Goal: Task Accomplishment & Management: Manage account settings

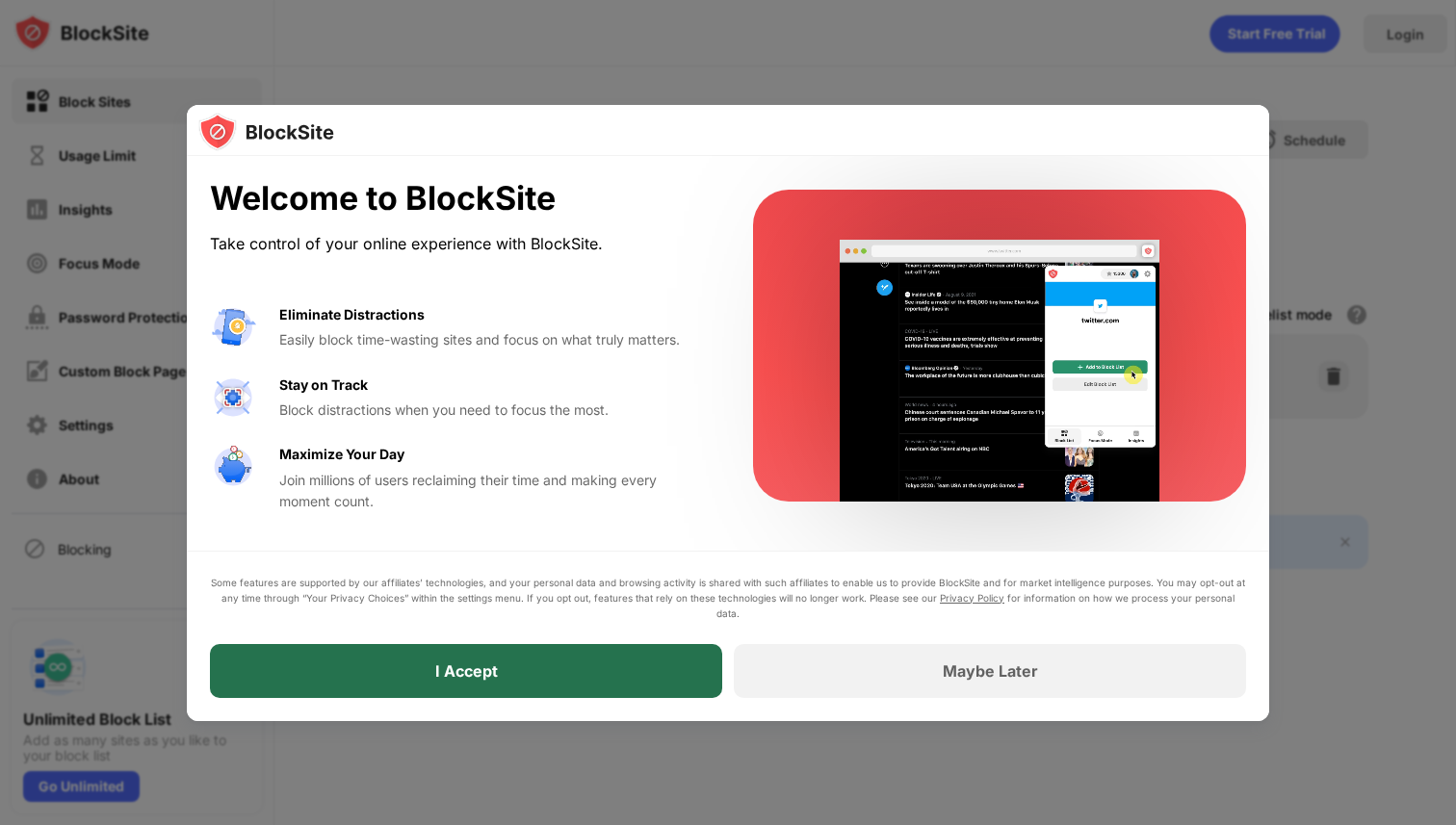
click at [691, 654] on div "I Accept" at bounding box center [466, 671] width 512 height 54
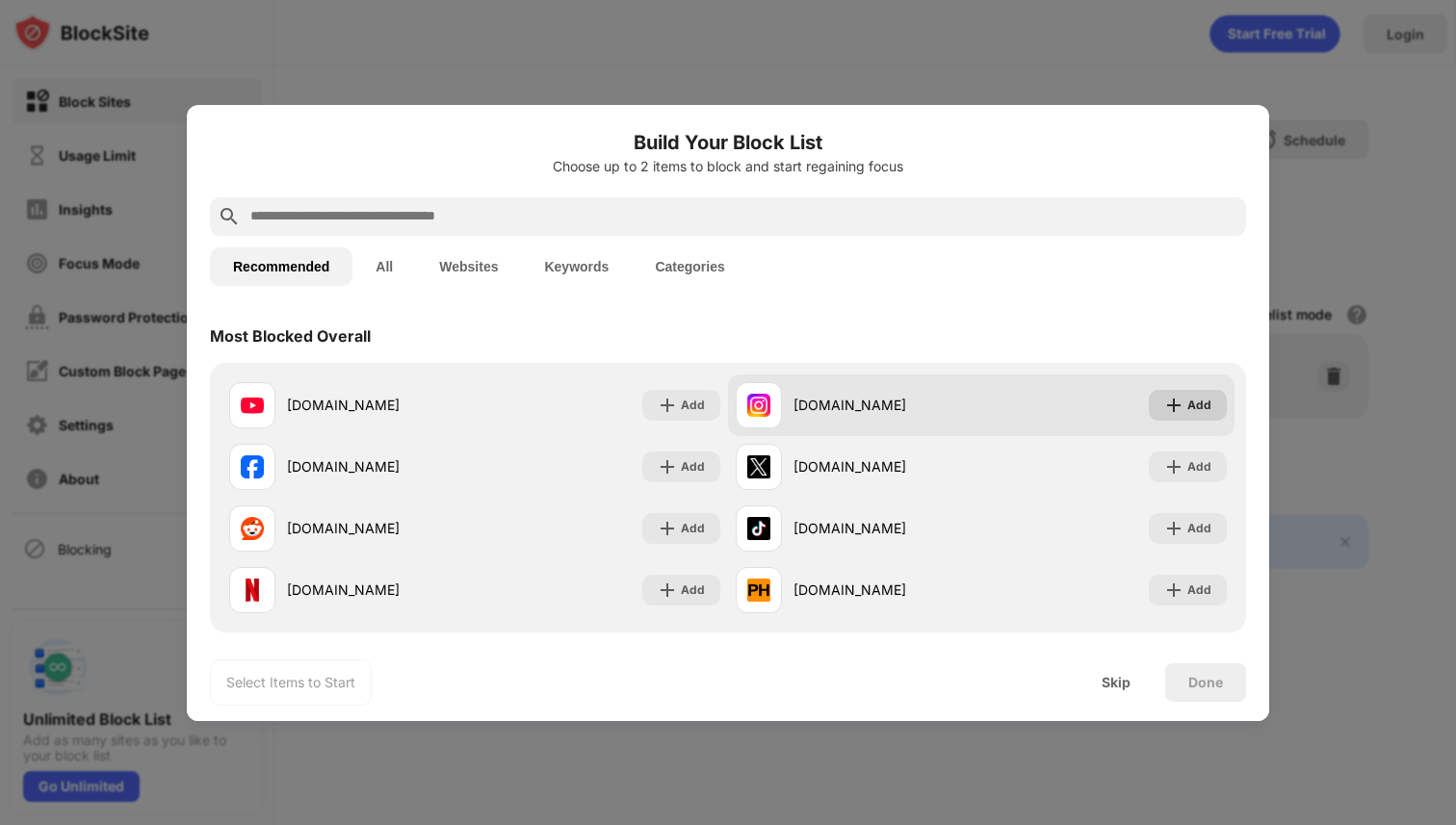
click at [1200, 412] on div "Add" at bounding box center [1199, 405] width 24 height 19
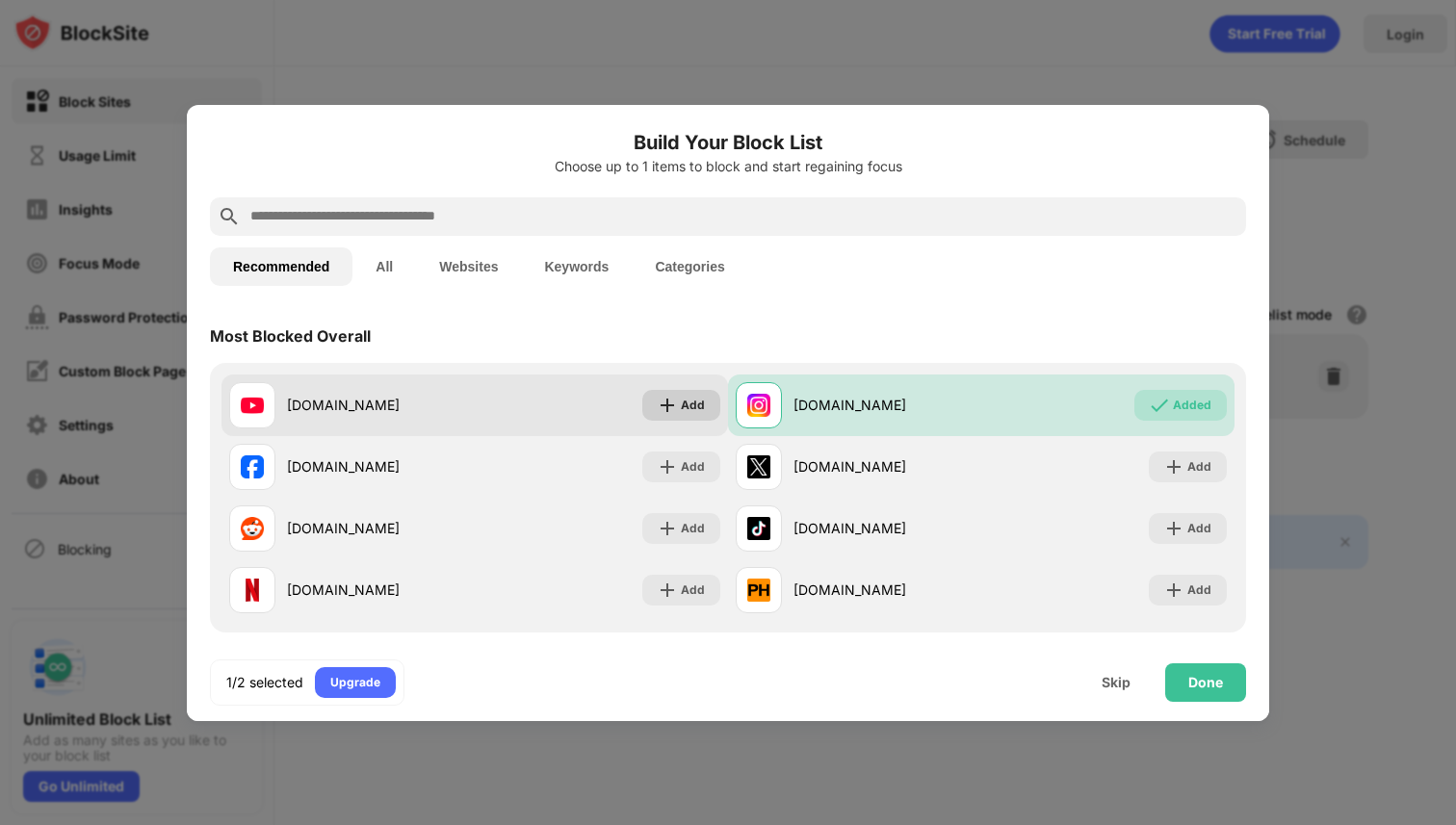
click at [687, 402] on div "Add" at bounding box center [692, 405] width 24 height 19
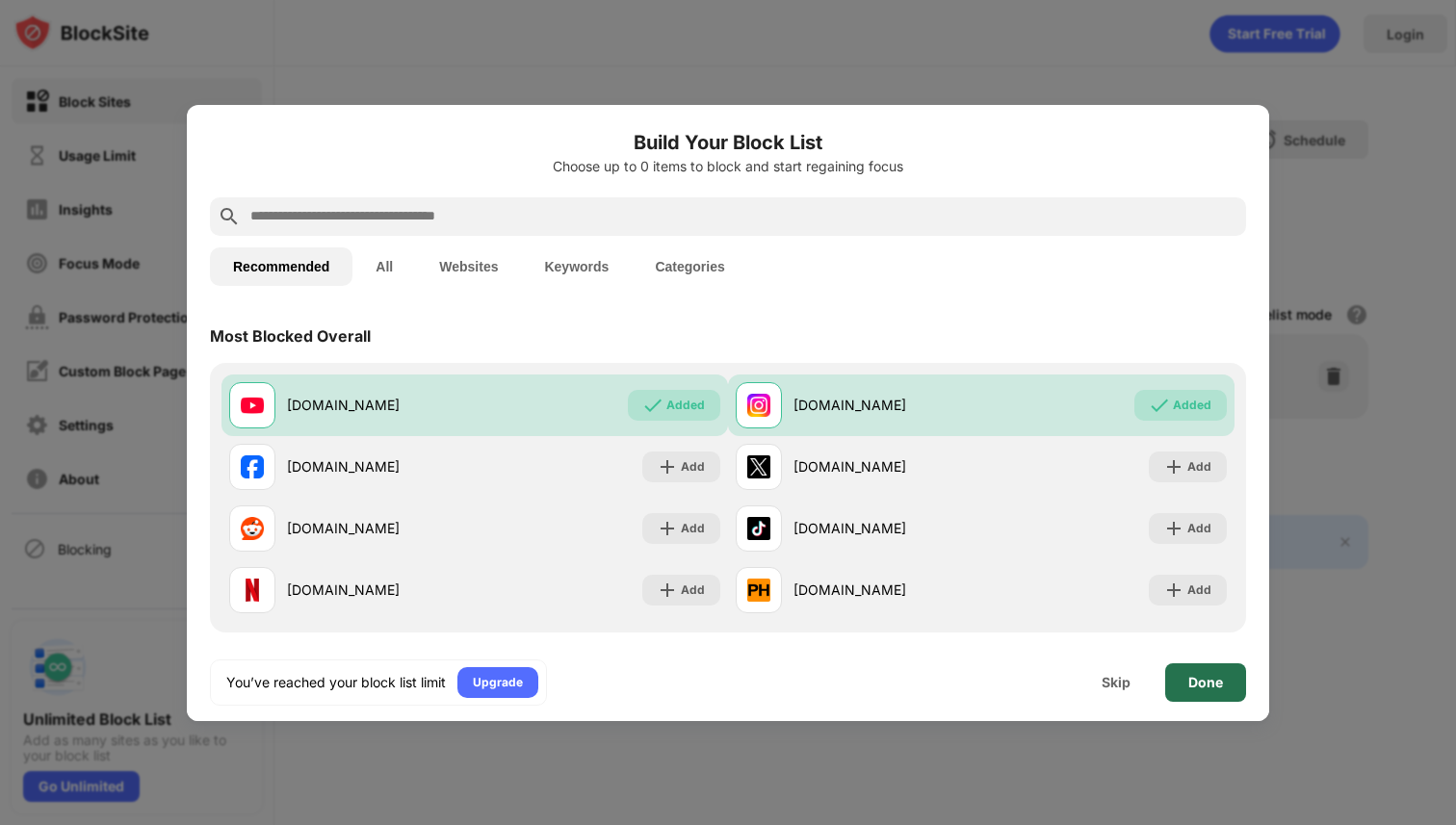
click at [1176, 685] on div "Done" at bounding box center [1206, 683] width 81 height 39
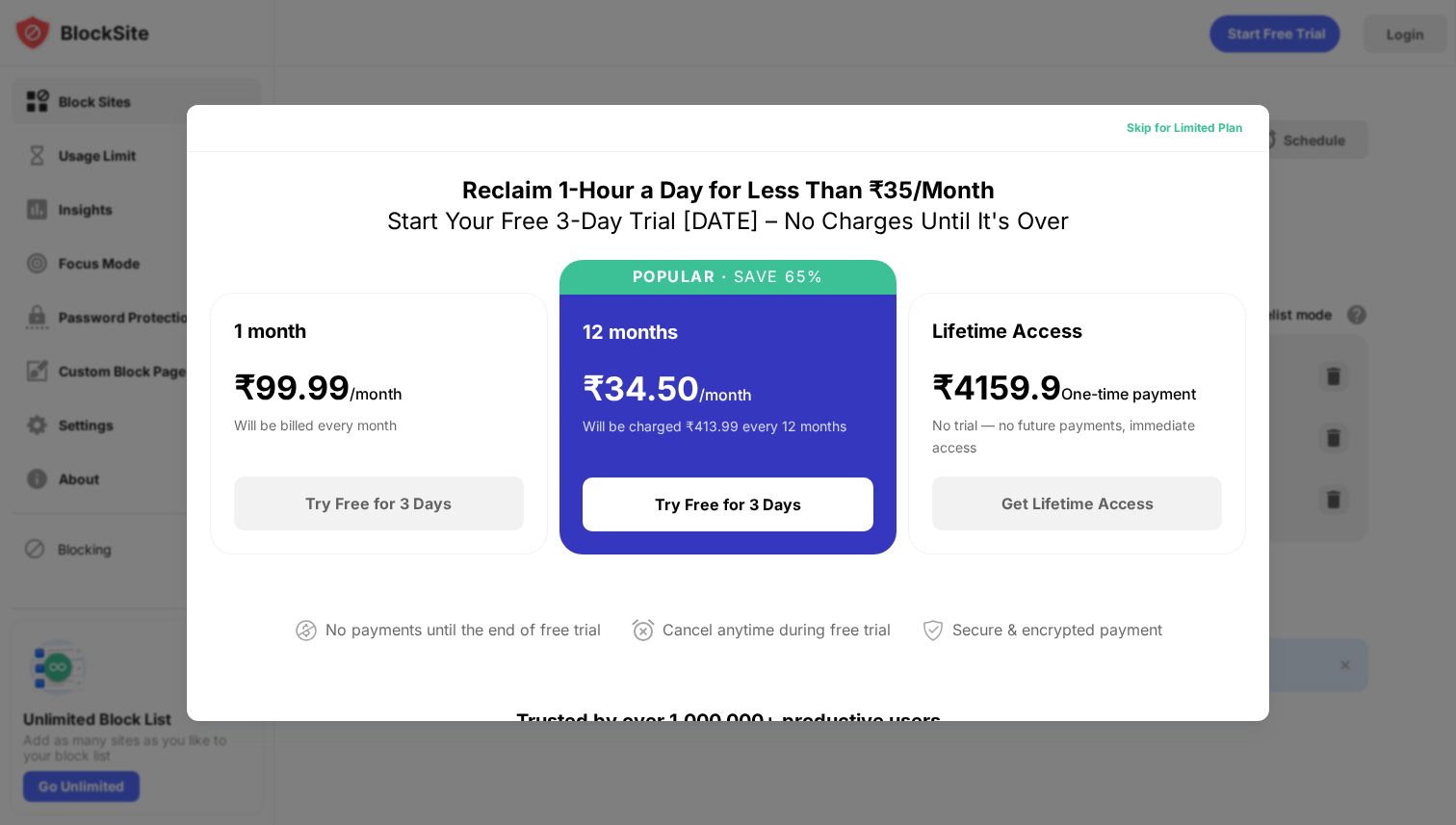
click at [1176, 125] on div "Skip for Limited Plan" at bounding box center [1184, 128] width 116 height 19
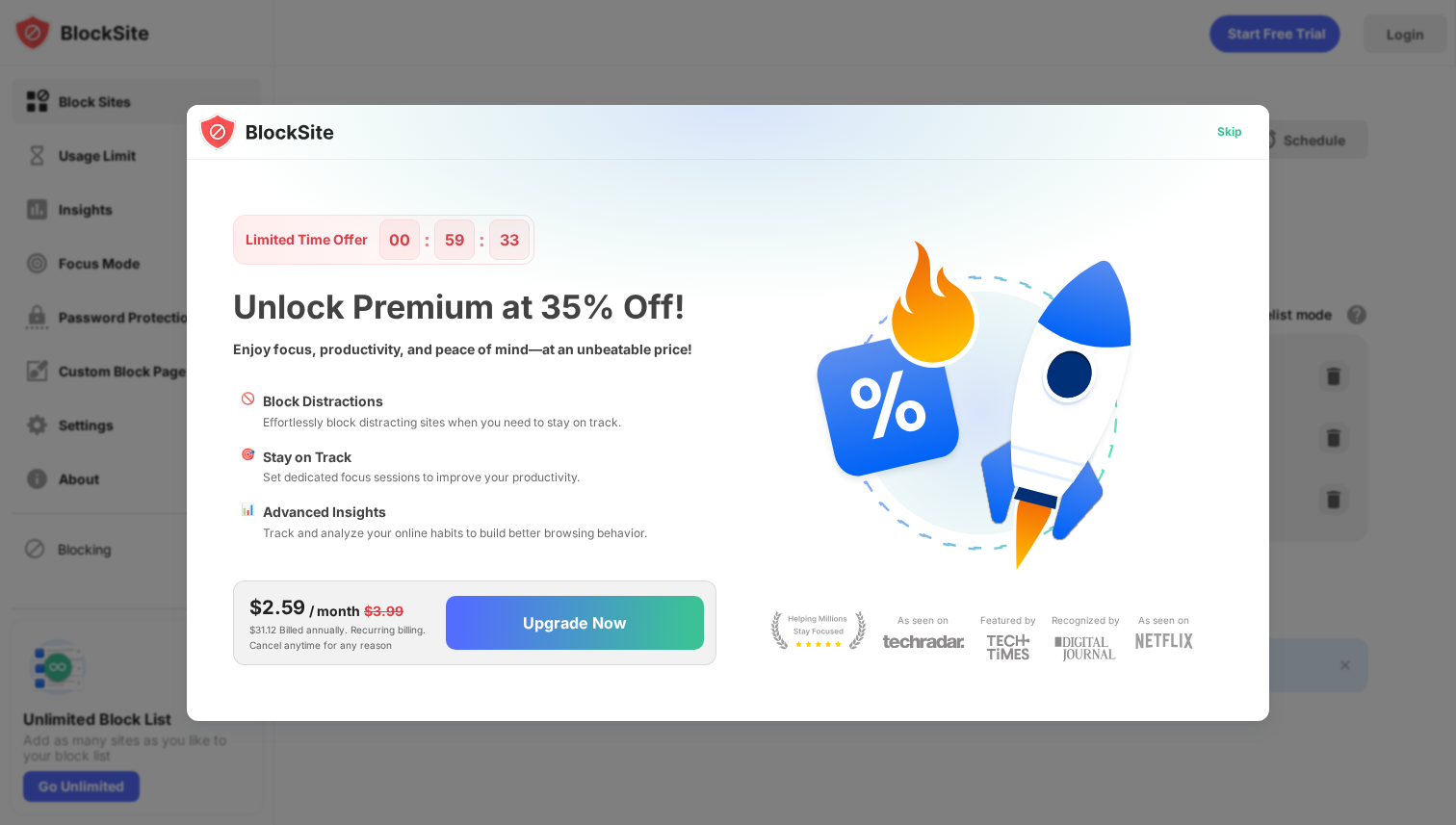
click at [1229, 124] on div "Skip" at bounding box center [1228, 132] width 25 height 19
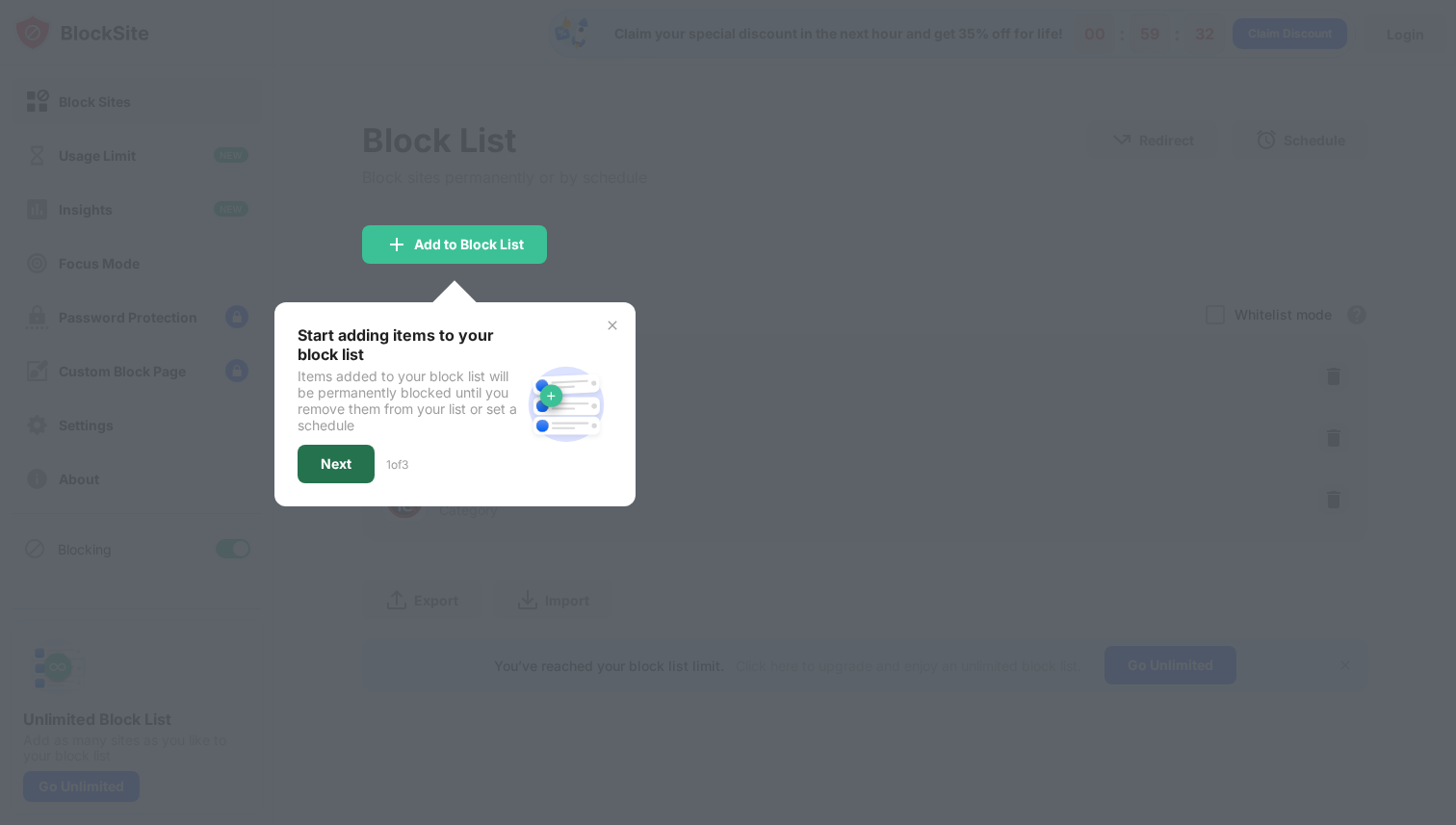
click at [357, 470] on div "Next" at bounding box center [336, 464] width 77 height 39
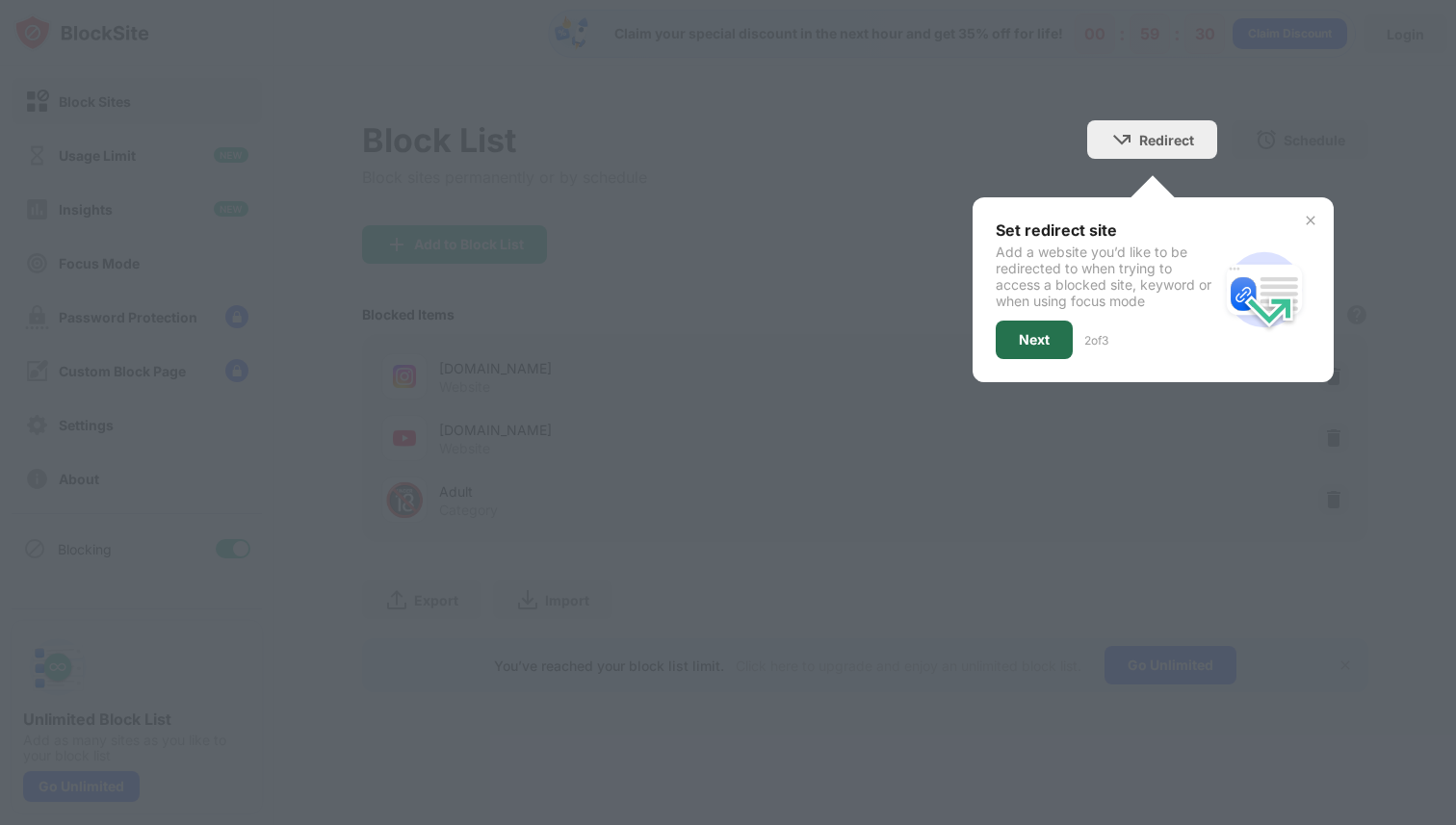
click at [1034, 340] on div "Next" at bounding box center [1034, 340] width 31 height 16
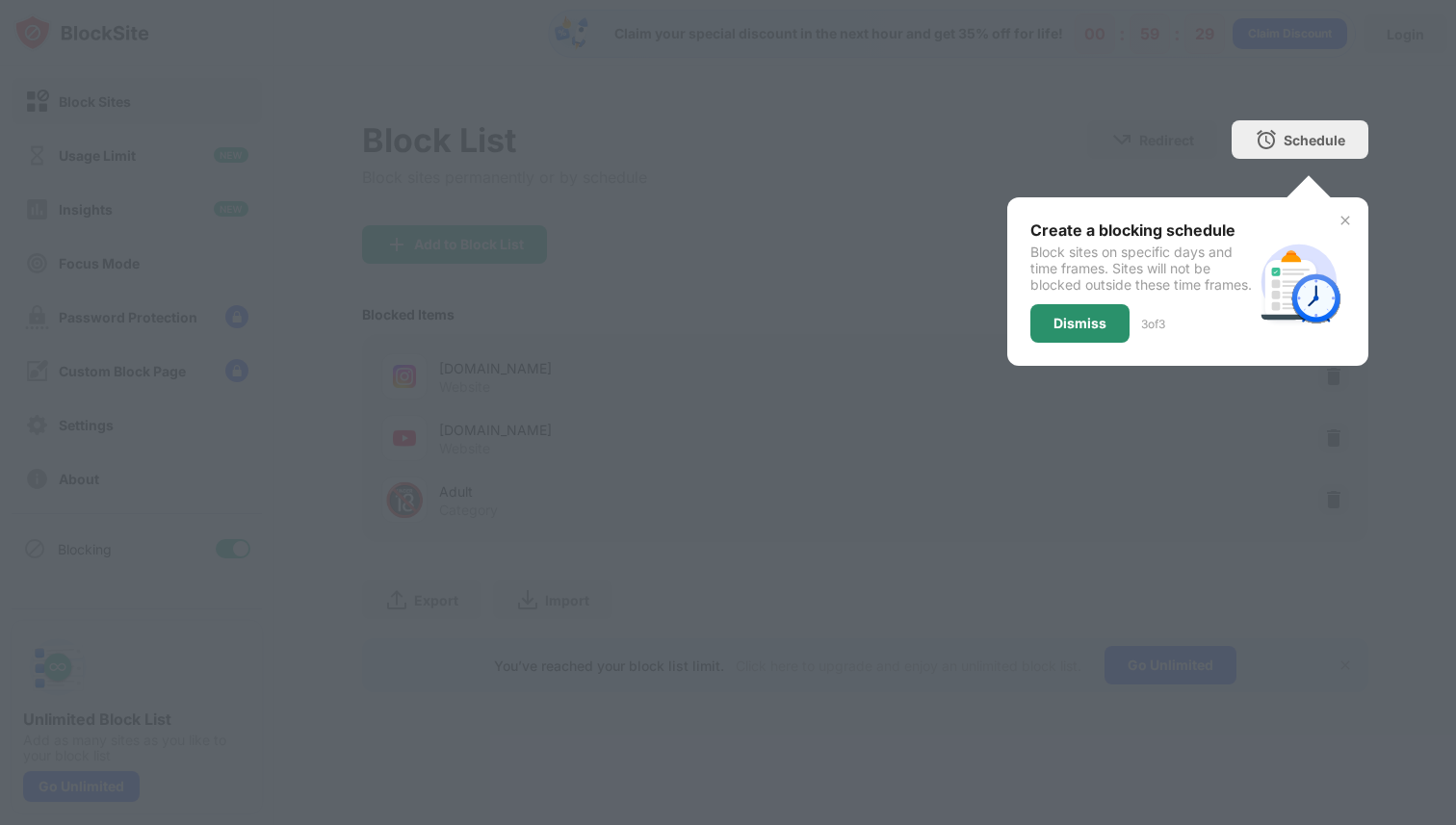
click at [1097, 331] on div "Dismiss" at bounding box center [1080, 323] width 53 height 16
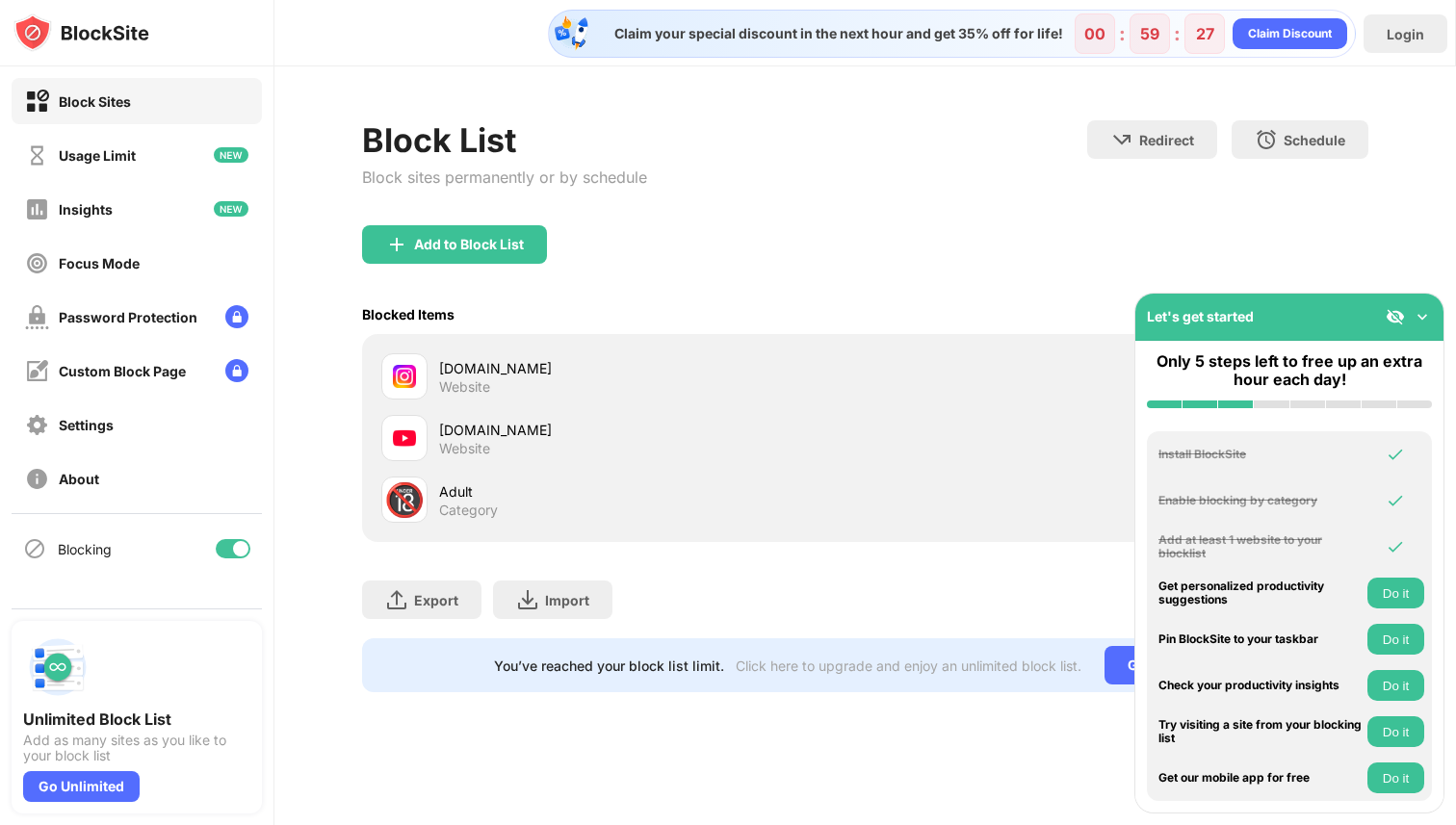
click at [1418, 312] on img at bounding box center [1421, 316] width 19 height 19
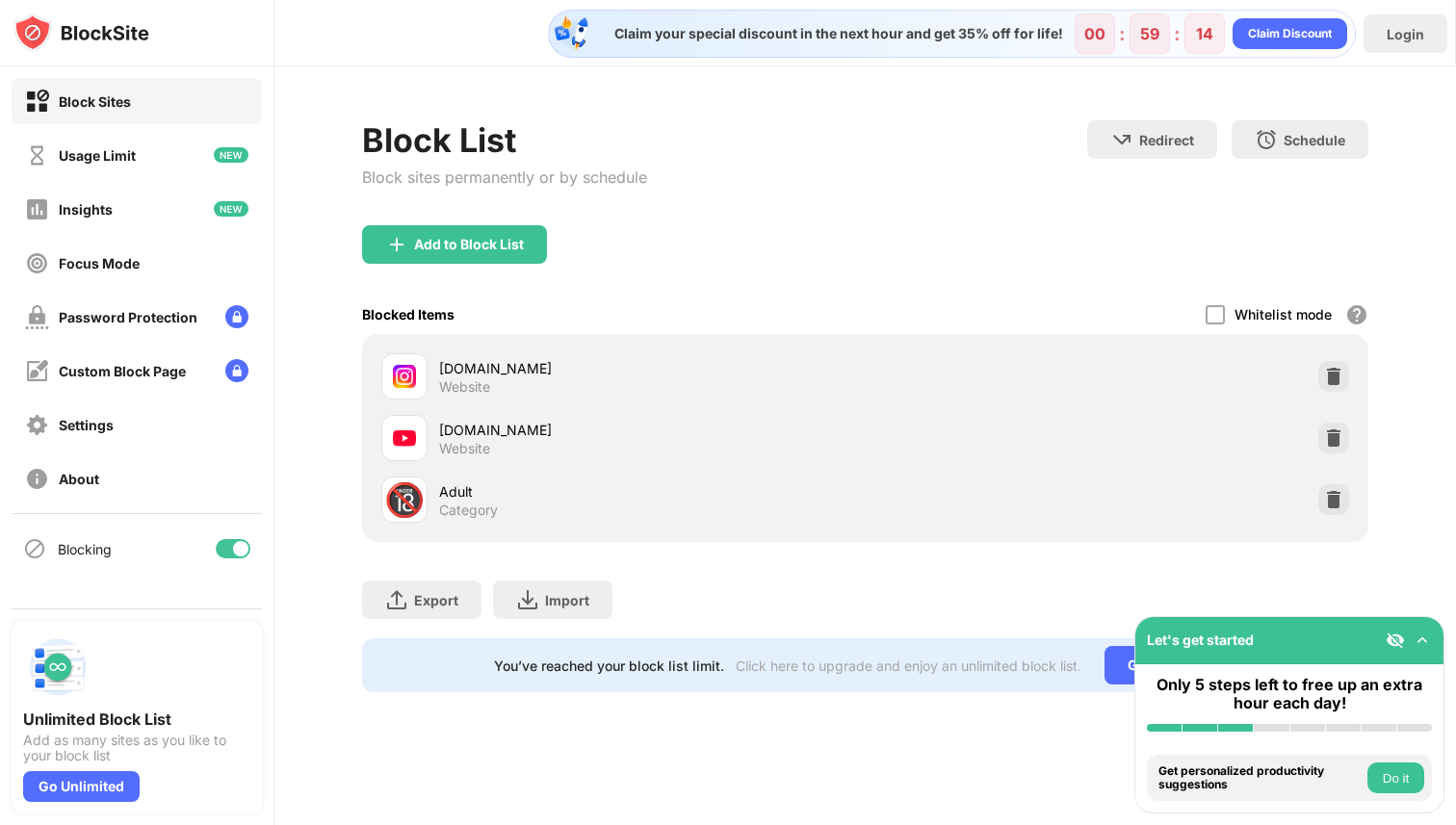
click at [957, 325] on div "Blocked Items Whitelist mode Block all websites except for those in your whitel…" at bounding box center [865, 315] width 1007 height 40
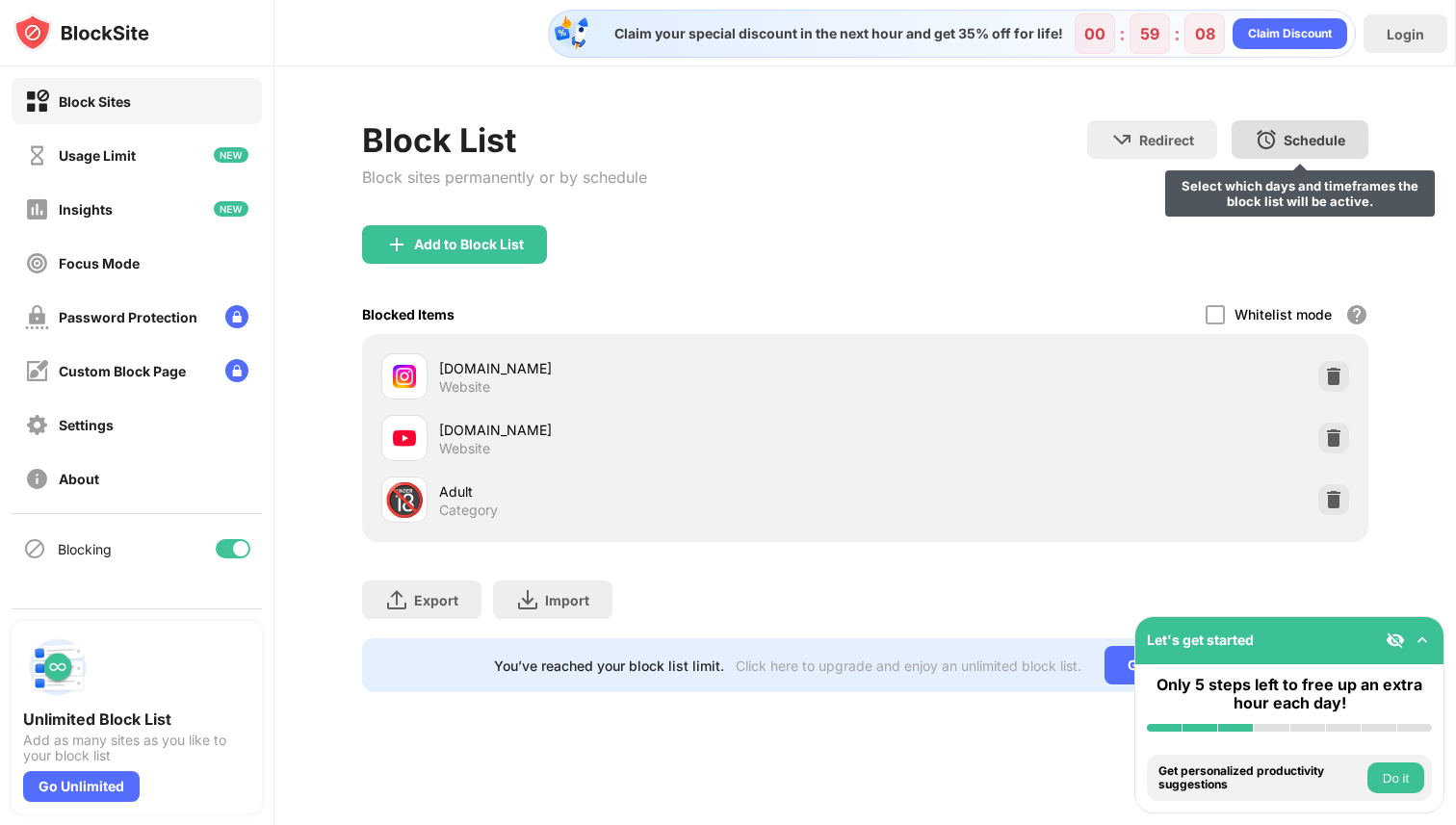
click at [1318, 140] on div "Schedule" at bounding box center [1314, 139] width 61 height 17
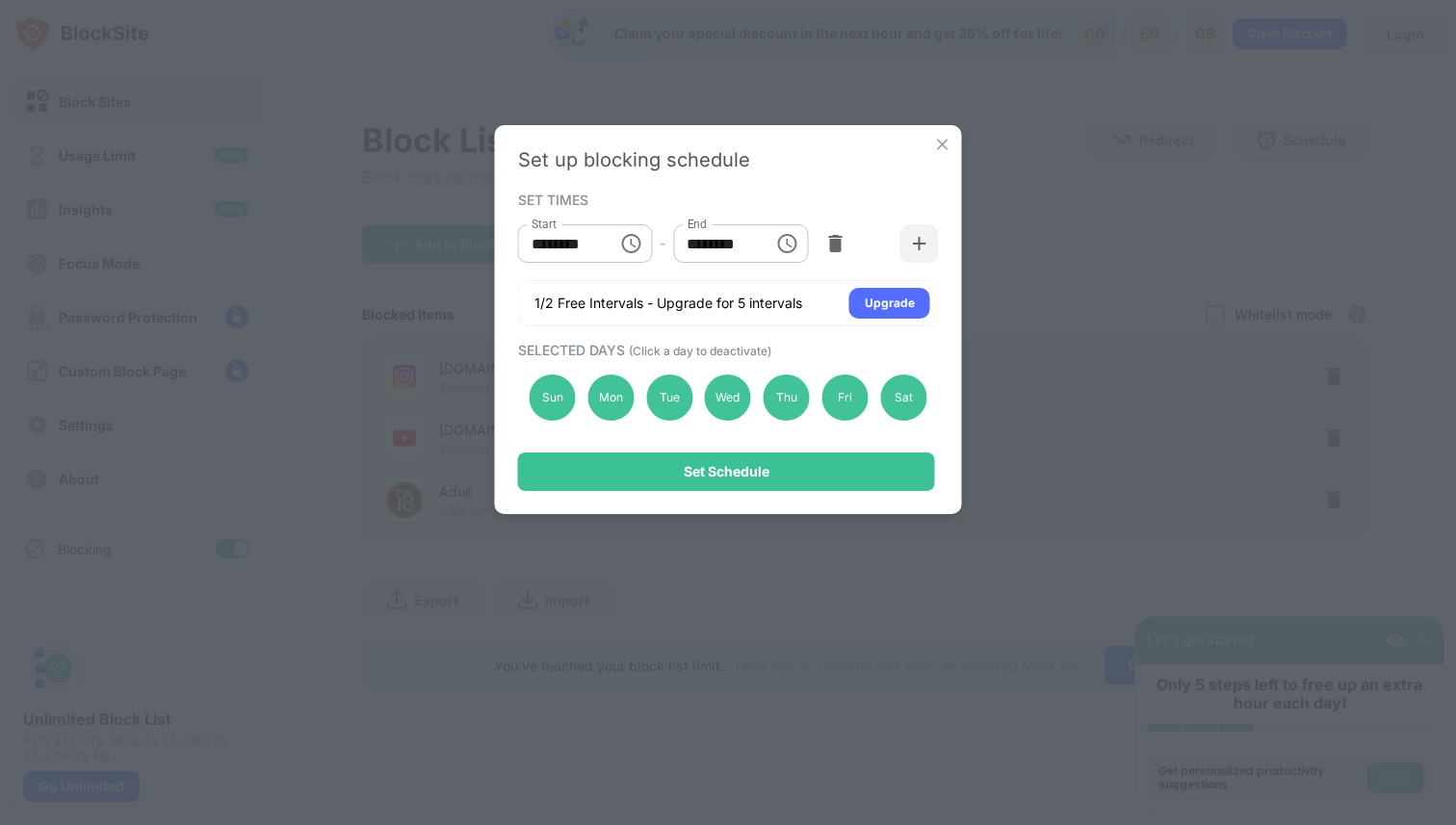
click at [632, 247] on icon "Choose time, selected time is 10:00 AM" at bounding box center [630, 243] width 23 height 23
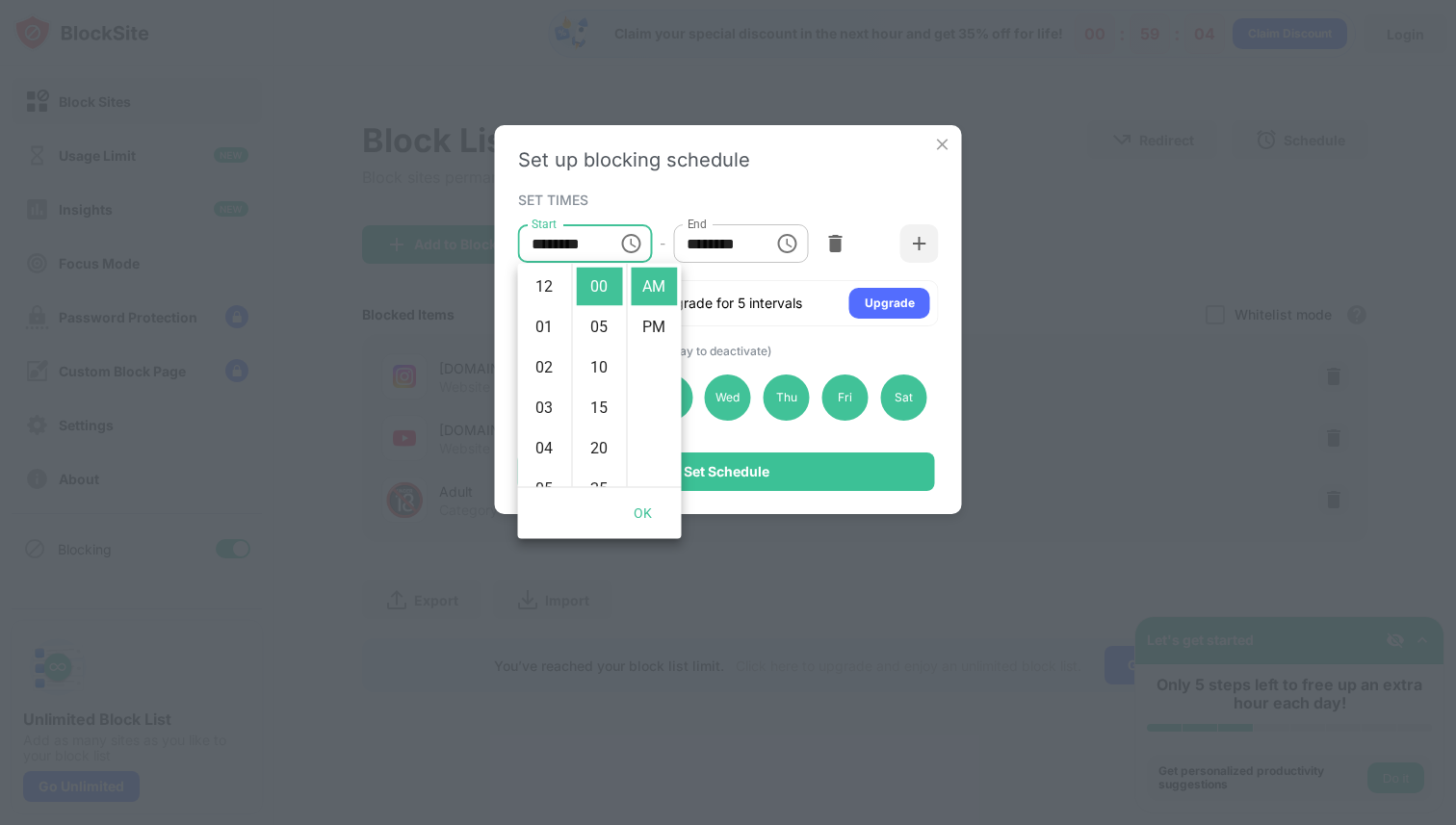
scroll to position [405, 0]
click at [538, 379] on li "09" at bounding box center [545, 375] width 46 height 39
click at [594, 318] on li "40" at bounding box center [599, 319] width 46 height 39
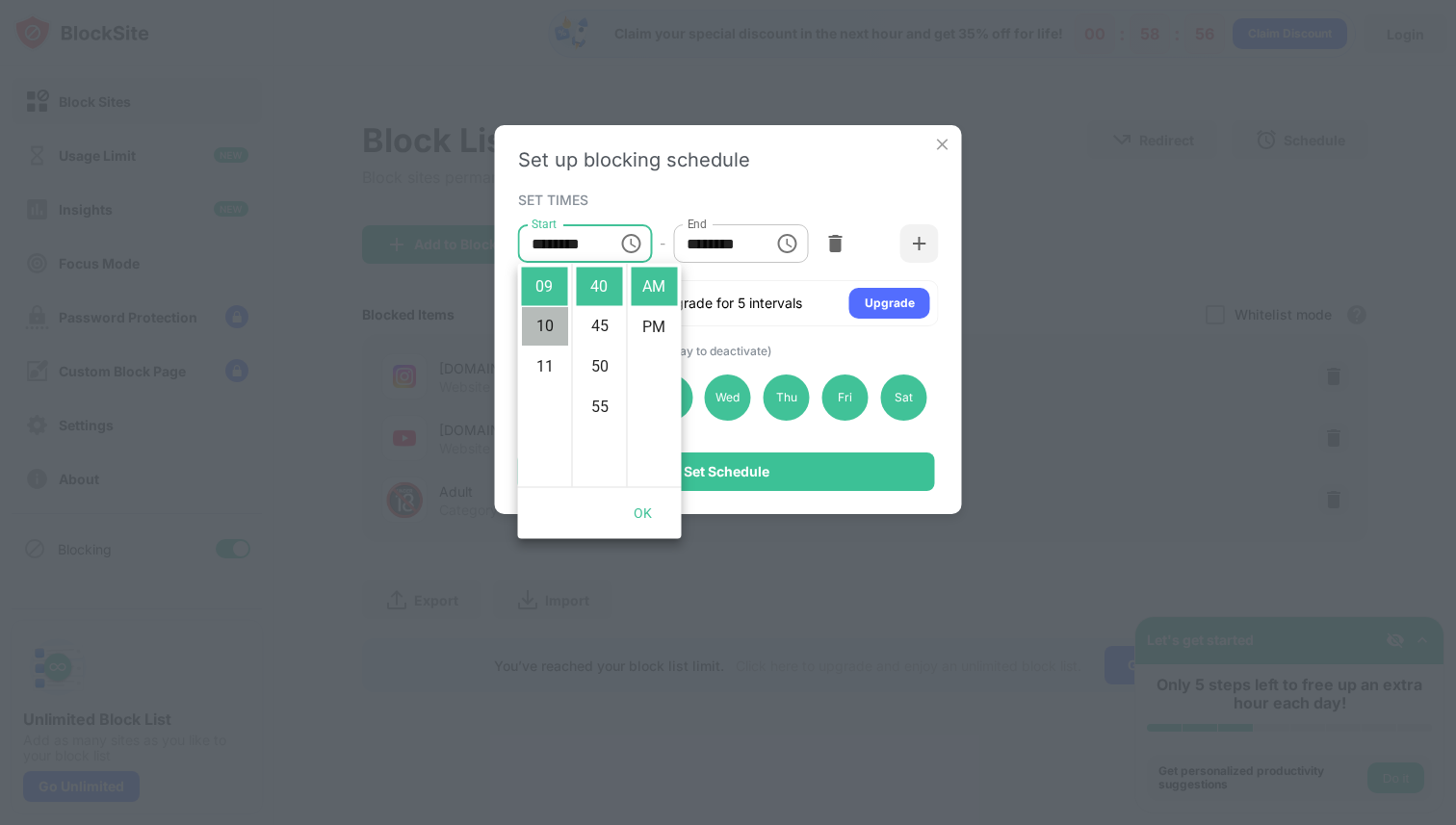
click at [540, 320] on li "10" at bounding box center [545, 326] width 46 height 39
click at [537, 308] on li "09" at bounding box center [545, 305] width 46 height 39
type input "********"
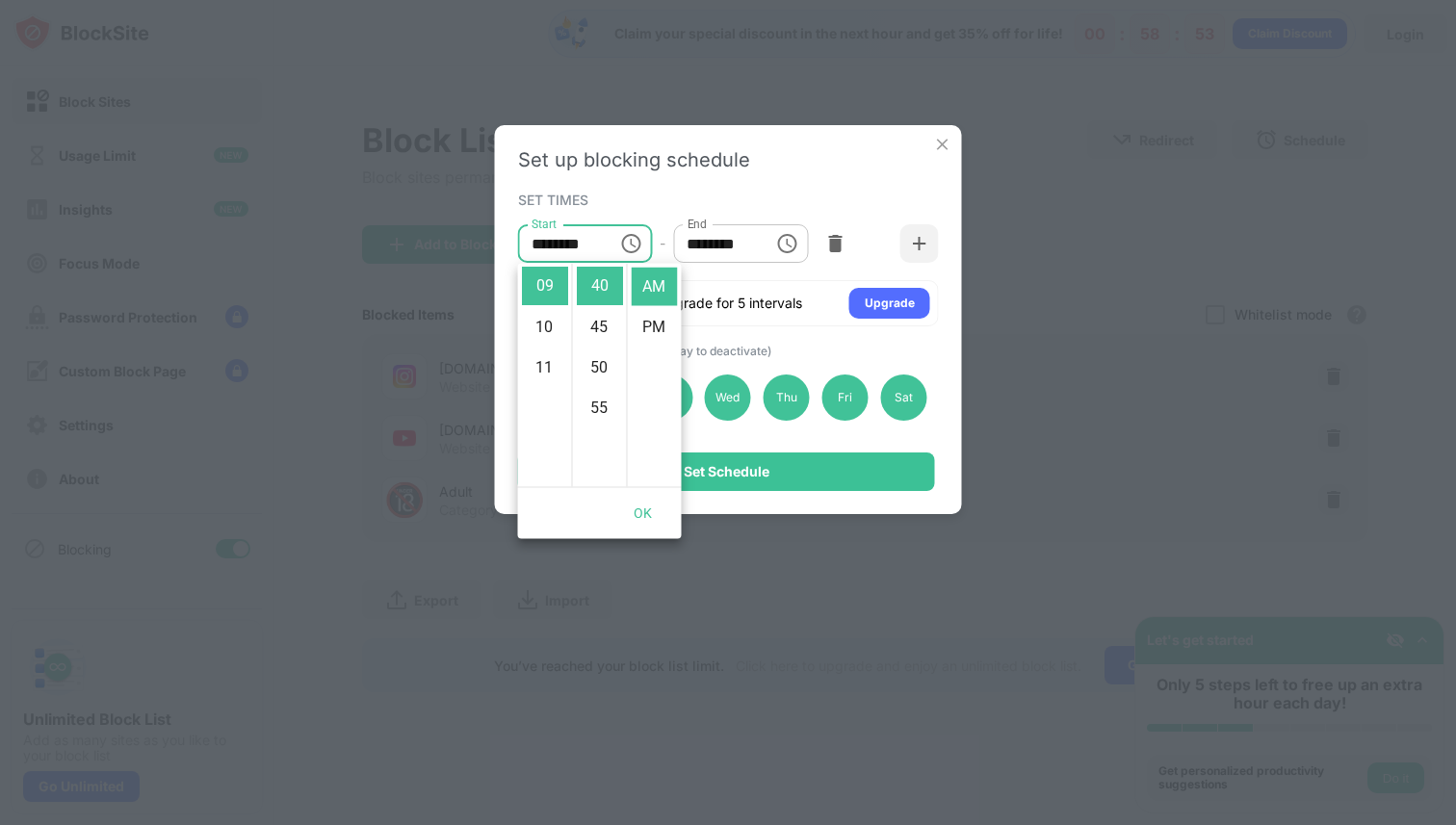
click at [761, 255] on div "******** End" at bounding box center [740, 243] width 135 height 39
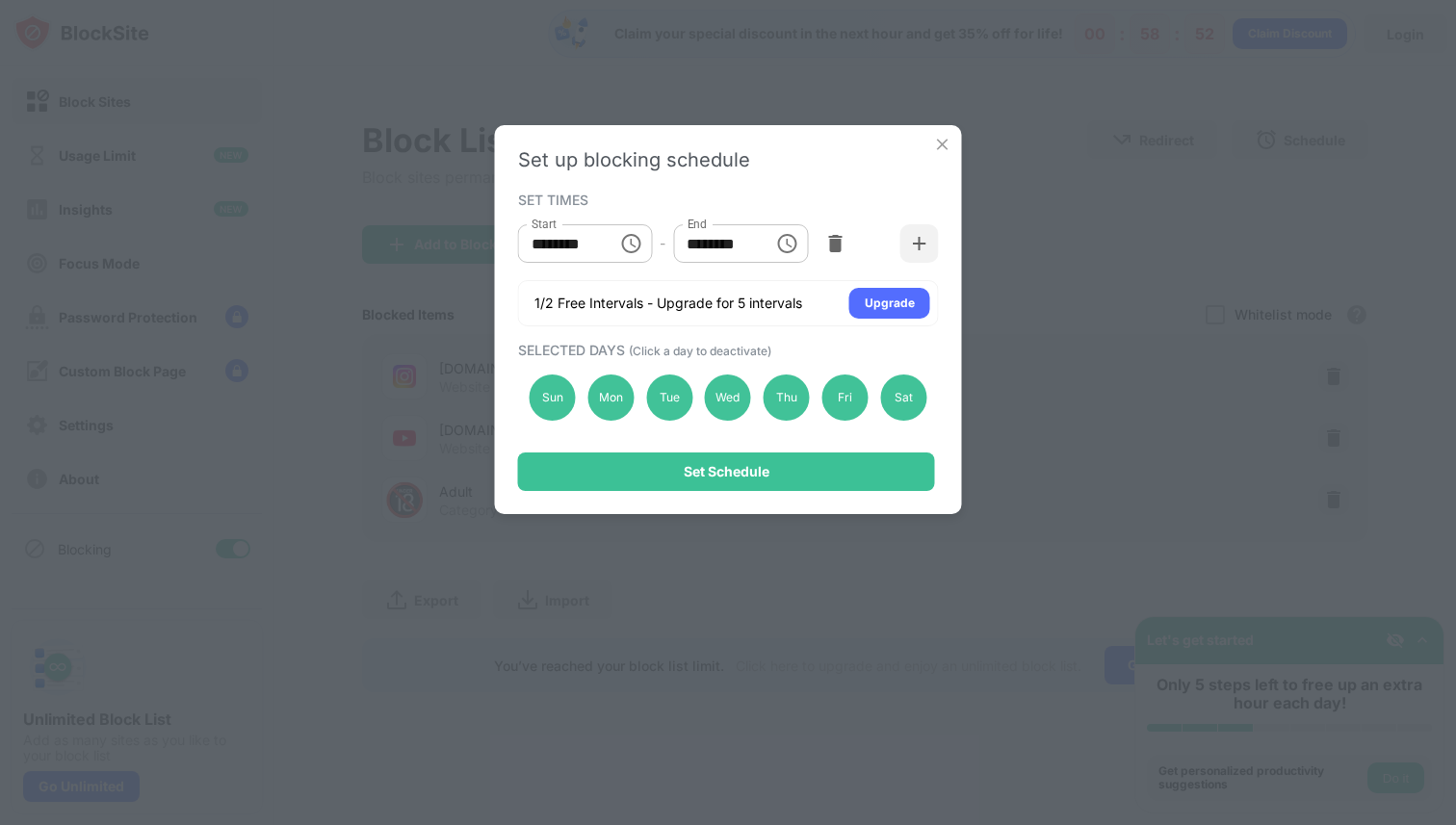
click at [794, 253] on icon "Choose time, selected time is 1:00 PM" at bounding box center [786, 243] width 23 height 23
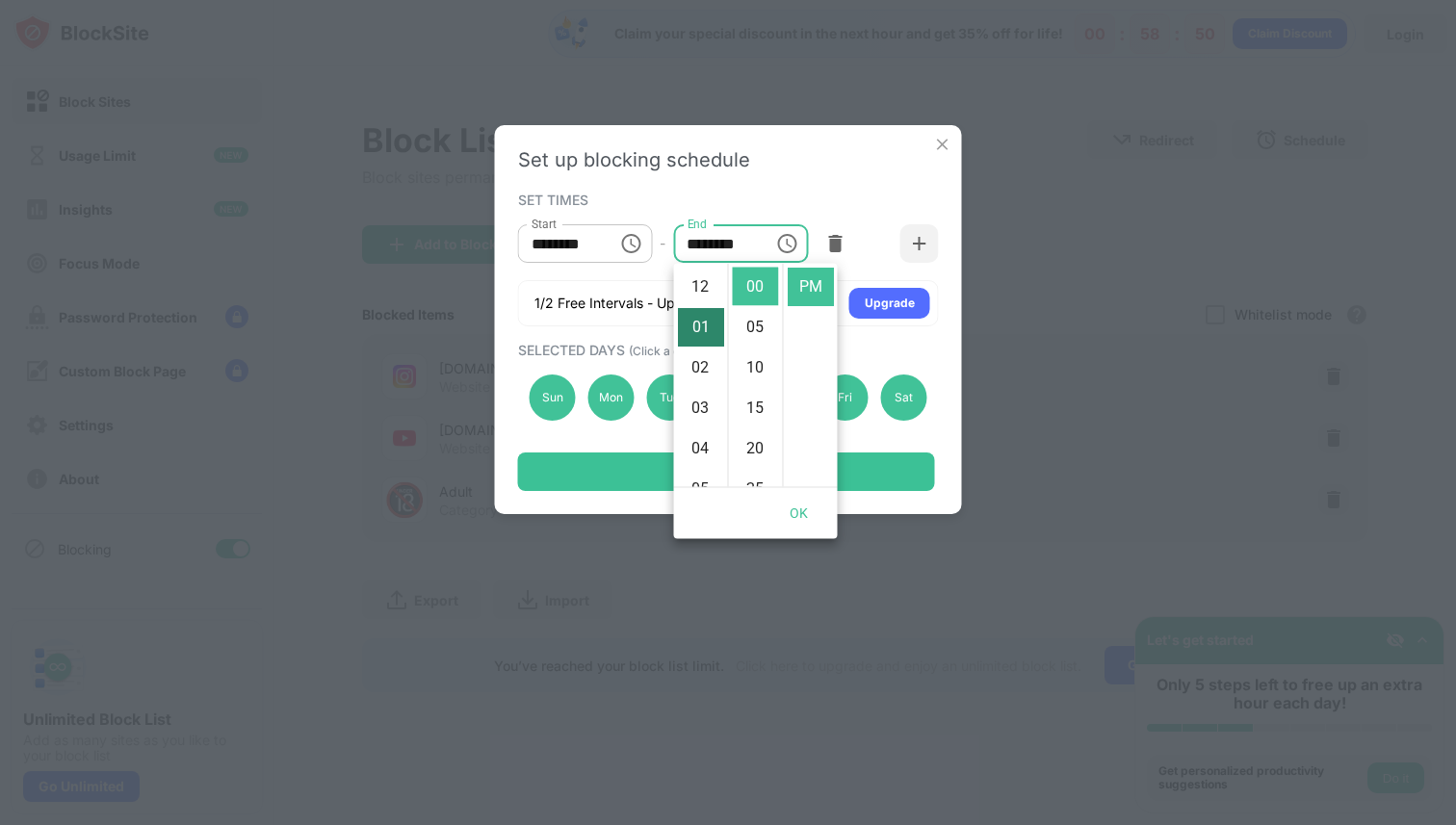
scroll to position [0, 0]
click at [701, 356] on li "10" at bounding box center [700, 364] width 46 height 39
click at [810, 284] on li "AM" at bounding box center [810, 287] width 46 height 39
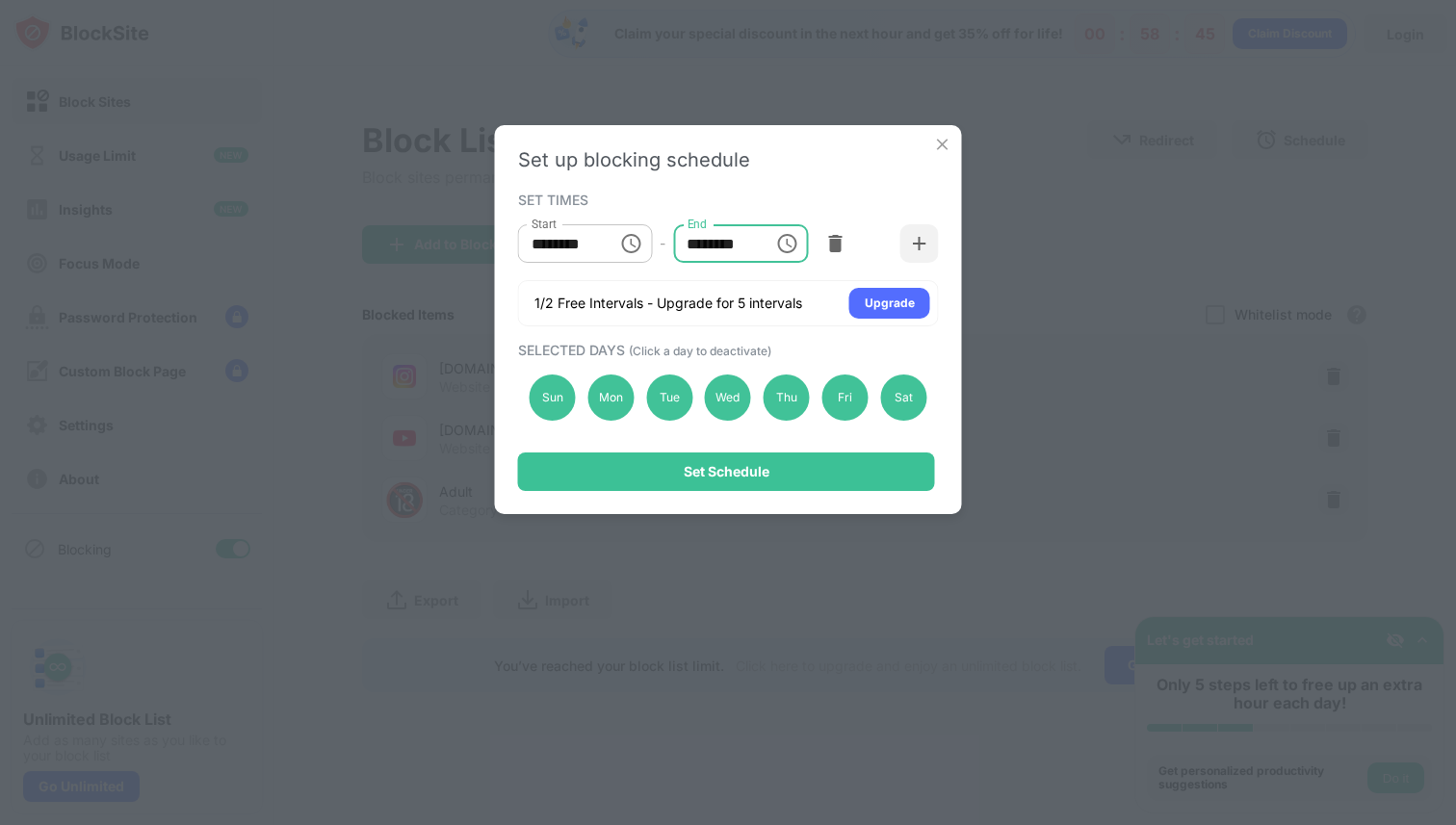
click at [726, 242] on input "********" at bounding box center [716, 243] width 87 height 39
type input "********"
click at [797, 176] on div "Set up blocking schedule SET TIMES Start ******** Start - End ******** End 1/2 …" at bounding box center [728, 320] width 467 height 389
click at [918, 397] on div "Sat" at bounding box center [903, 398] width 46 height 46
click at [860, 397] on div "Fri" at bounding box center [845, 398] width 46 height 46
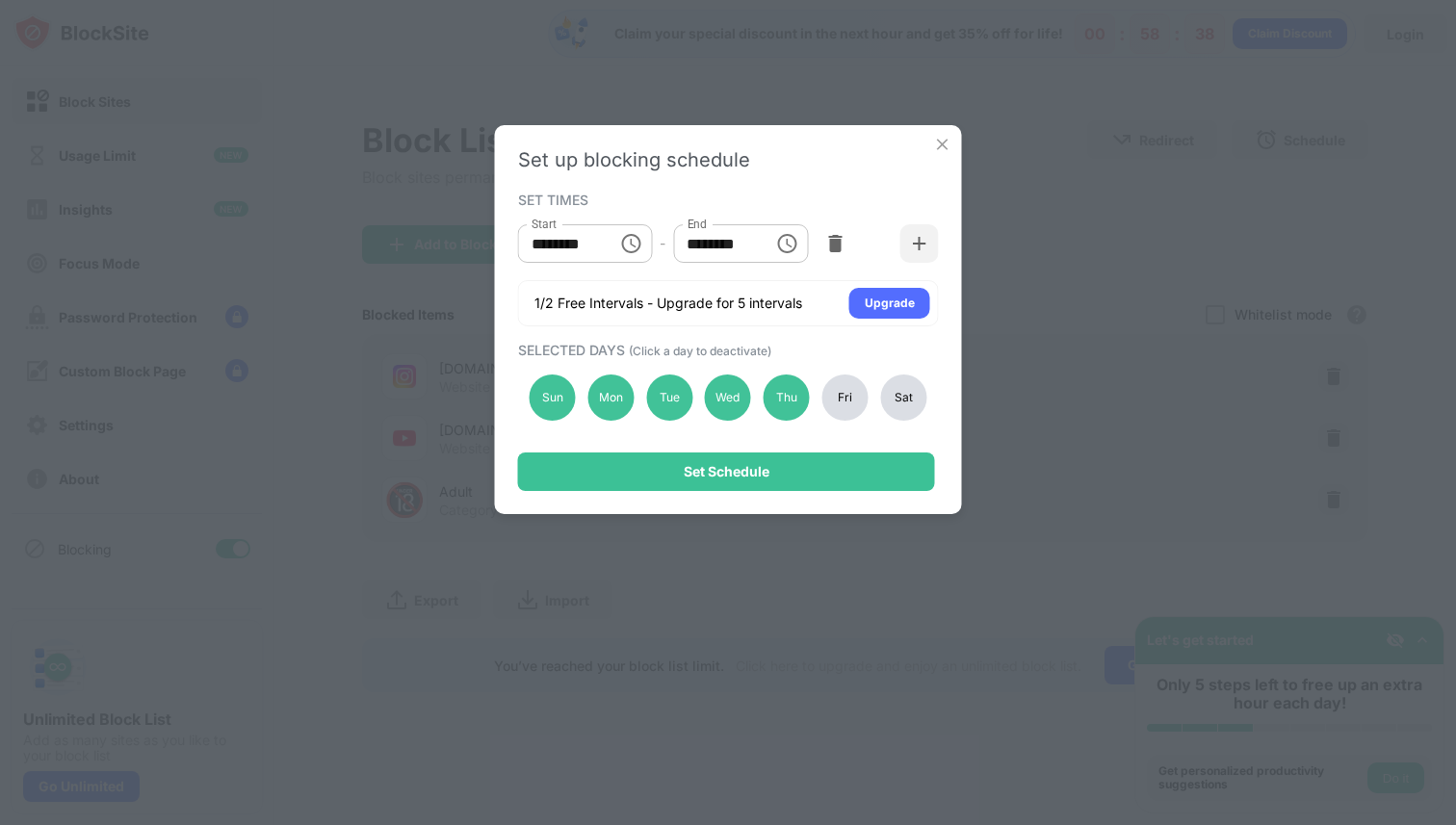
click at [815, 397] on div "Sun Mon Tue Wed Thu Fri Sat" at bounding box center [728, 398] width 420 height 79
click at [786, 397] on div "Thu" at bounding box center [786, 398] width 46 height 46
click at [696, 414] on div "Sun Mon Tue Wed Thu Fri Sat" at bounding box center [728, 398] width 420 height 79
click at [561, 396] on div "Sun" at bounding box center [552, 398] width 46 height 46
click at [596, 396] on div "Mon" at bounding box center [610, 398] width 46 height 46
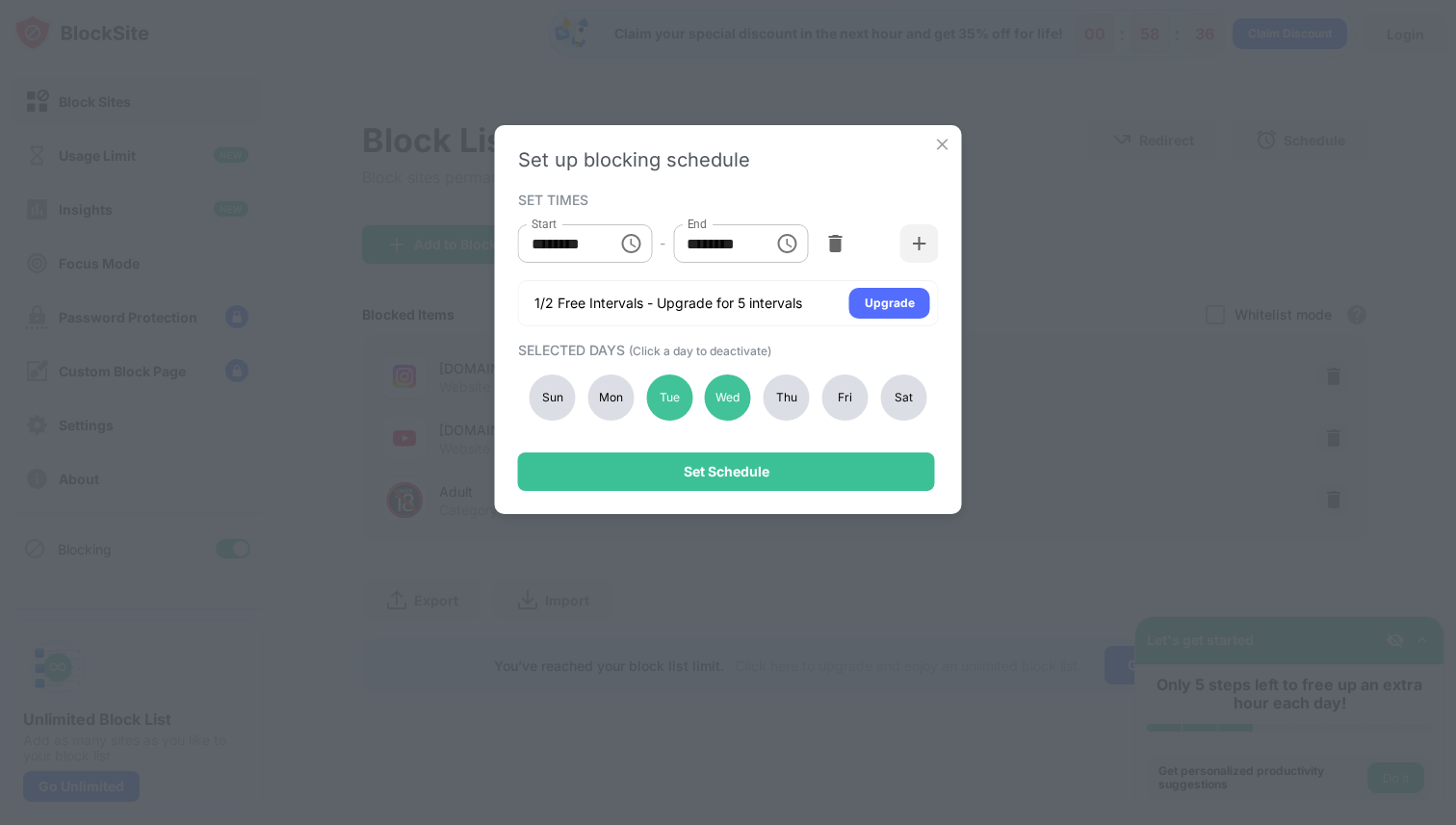
click at [642, 396] on div "Sun Mon Tue Wed Thu Fri Sat" at bounding box center [728, 398] width 420 height 79
click at [748, 410] on div "Sun Mon Tue Wed Thu Fri Sat" at bounding box center [728, 398] width 420 height 79
click at [738, 410] on div "Wed" at bounding box center [727, 398] width 46 height 46
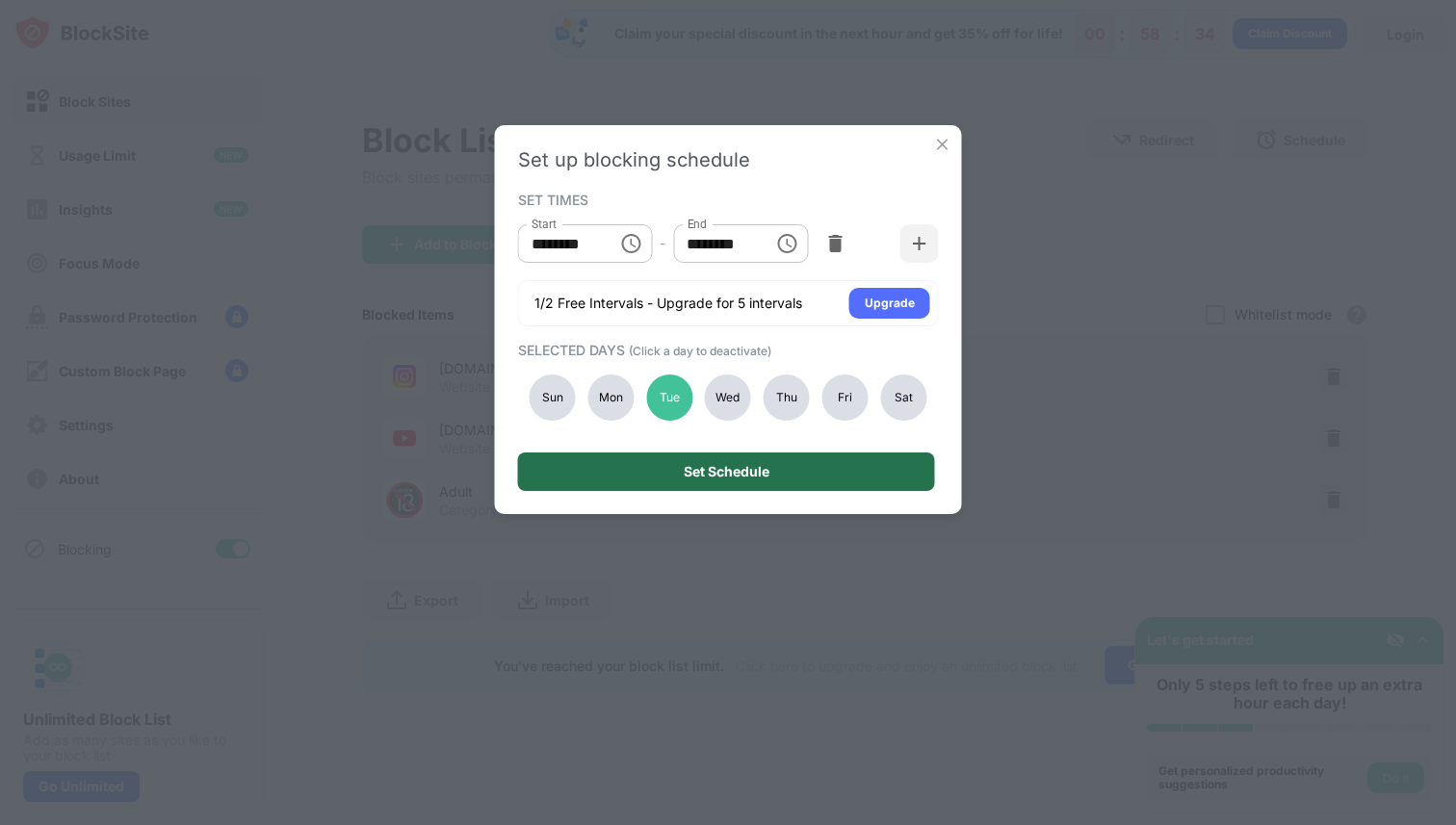
click at [746, 477] on div "Set Schedule" at bounding box center [726, 472] width 86 height 16
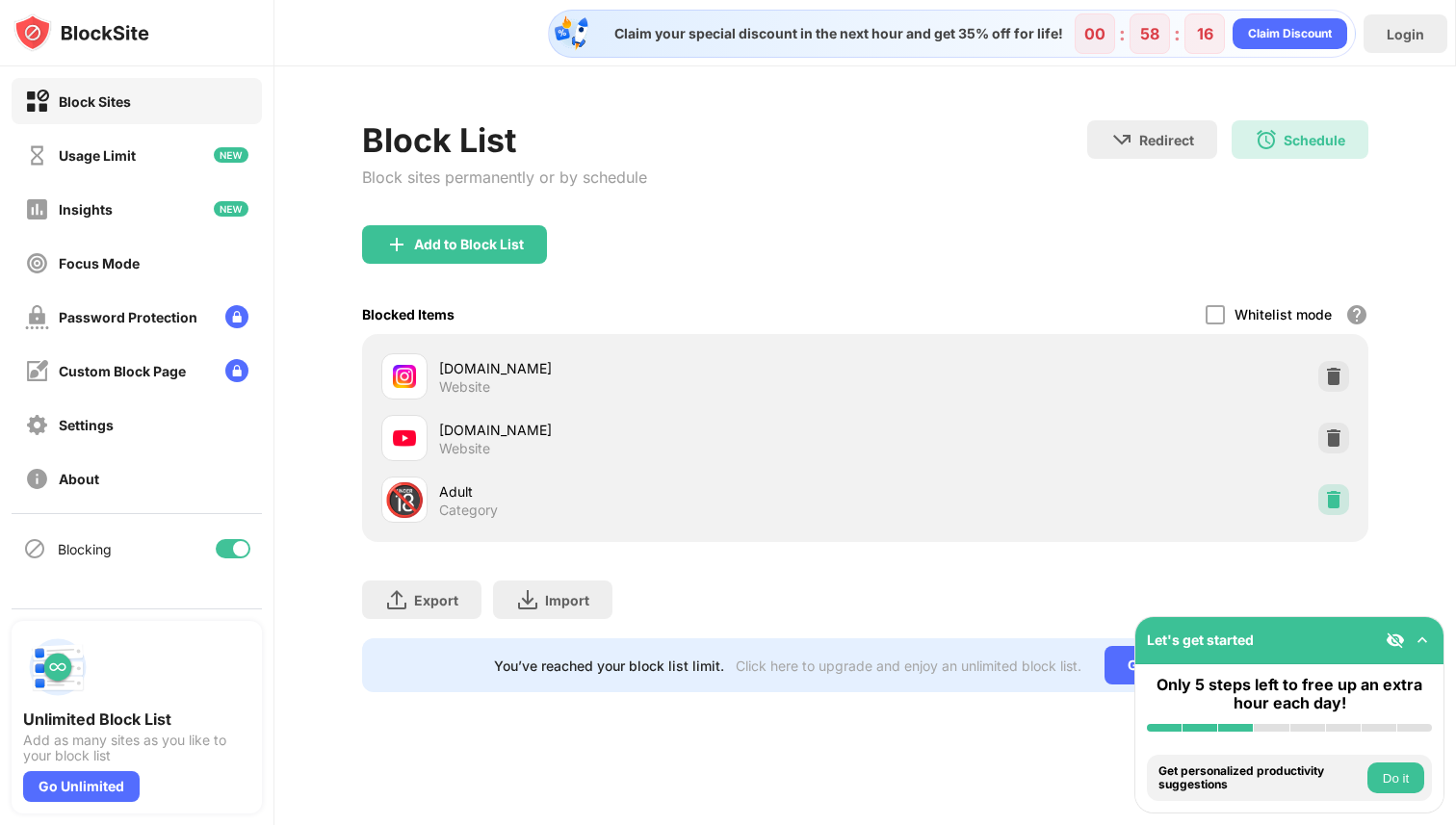
click at [1340, 508] on img at bounding box center [1332, 499] width 19 height 19
